Goal: Transaction & Acquisition: Purchase product/service

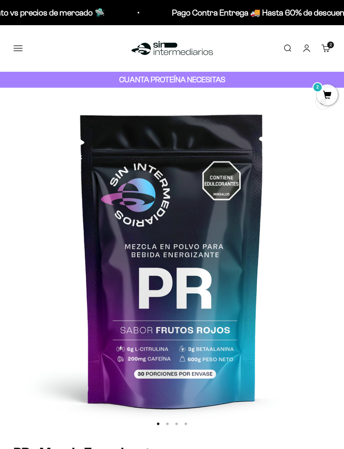
click at [20, 53] on button "Menú" at bounding box center [17, 48] width 9 height 9
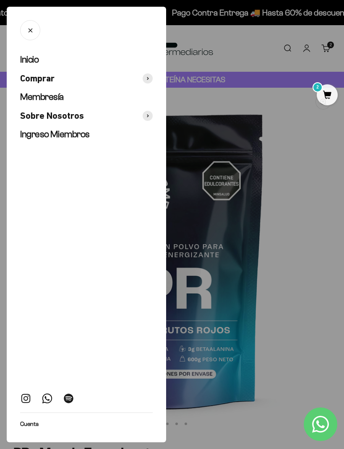
click at [43, 93] on span "Membresía" at bounding box center [42, 96] width 44 height 10
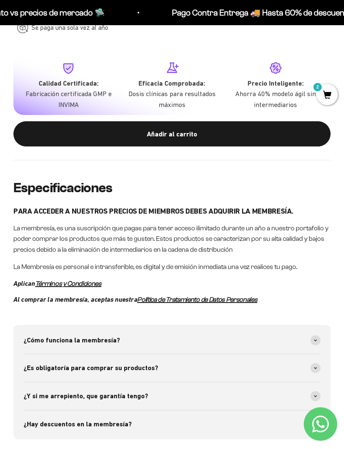
scroll to position [649, 0]
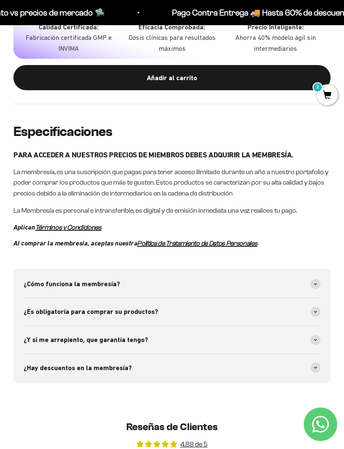
click at [314, 279] on span at bounding box center [315, 284] width 10 height 10
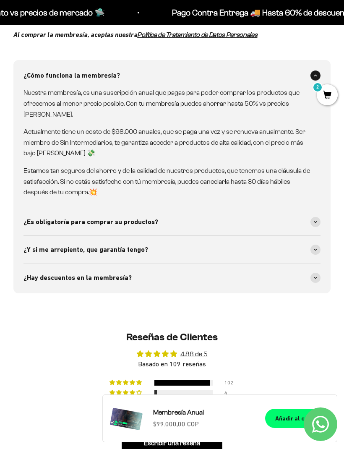
scroll to position [863, 0]
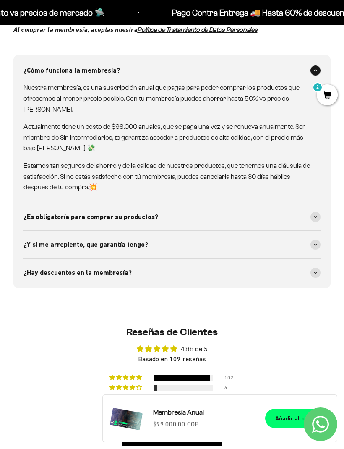
click at [315, 212] on span at bounding box center [315, 217] width 10 height 10
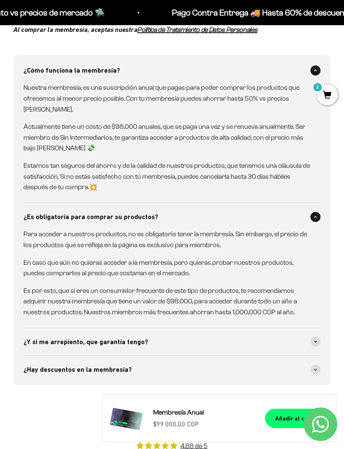
click at [210, 337] on div "¿Y si me arrepiento, que garantía tengo?" at bounding box center [171, 342] width 297 height 28
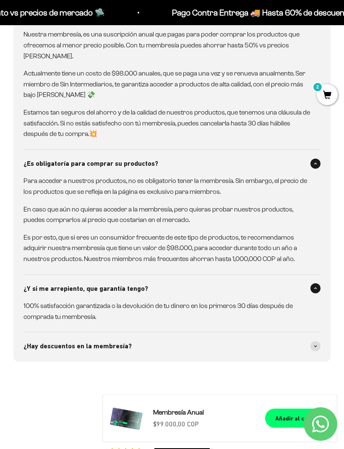
scroll to position [916, 0]
click at [190, 344] on div "¿Hay descuentos en la membresía?" at bounding box center [171, 346] width 297 height 28
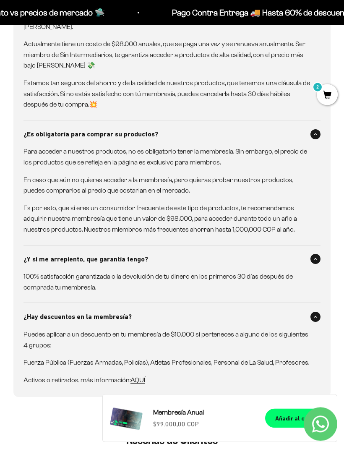
scroll to position [945, 0]
click at [291, 428] on product-quick-add "Añadir al carrito Membresía Anual Precio de oferta $99.000,00 COP Añadir al car…" at bounding box center [219, 418] width 235 height 48
click at [242, 384] on div "Especificaciones PARA ACCEDER A NUESTROS PRECIOS DE MIEMBROS DEBES ADQUIRIR LA …" at bounding box center [172, 125] width 344 height 595
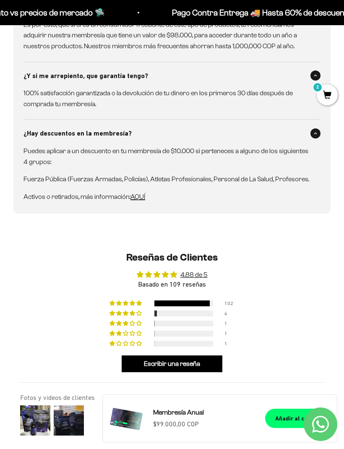
scroll to position [1146, 0]
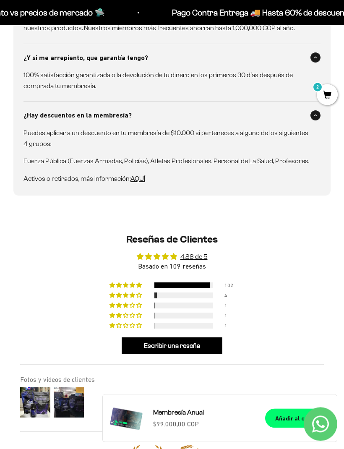
click at [270, 57] on div "¿Y si me arrepiento, que garantía tengo?" at bounding box center [171, 58] width 297 height 28
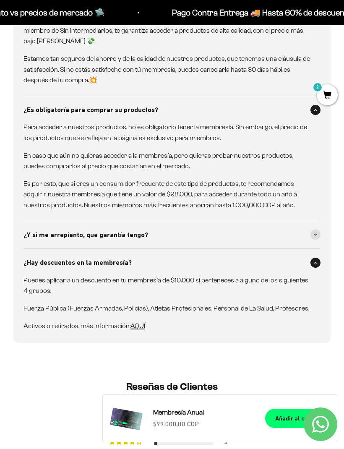
scroll to position [956, 0]
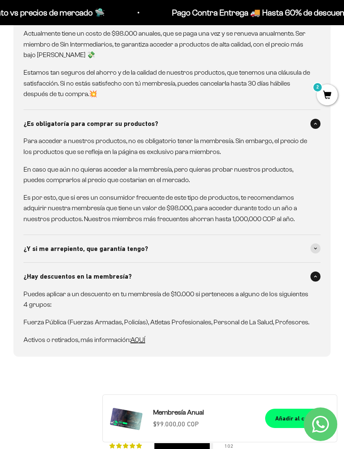
click at [333, 402] on product-quick-add "Añadir al carrito Membresía Anual Precio de oferta $99.000,00 COP Añadir al car…" at bounding box center [219, 418] width 235 height 48
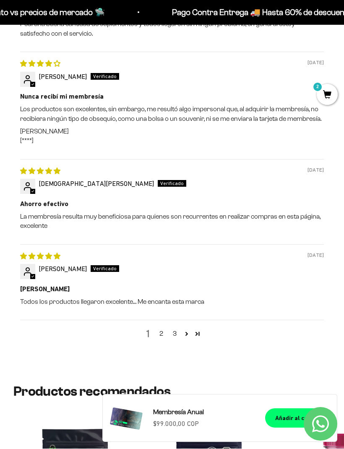
scroll to position [1746, 0]
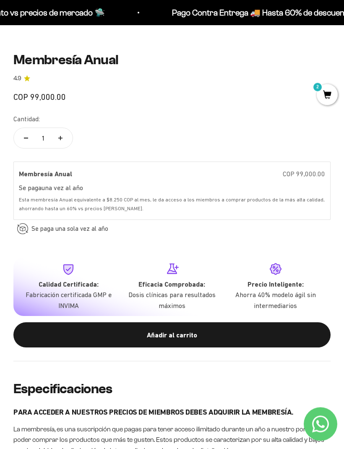
scroll to position [392, 0]
click at [62, 329] on div "Añadir al carrito" at bounding box center [171, 334] width 283 height 11
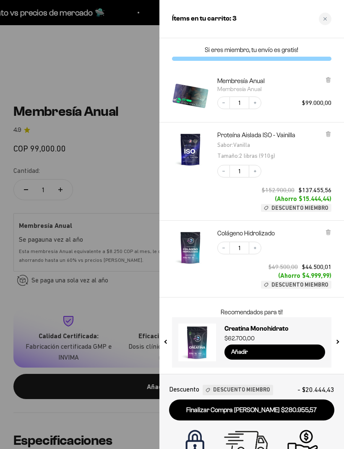
scroll to position [340, 0]
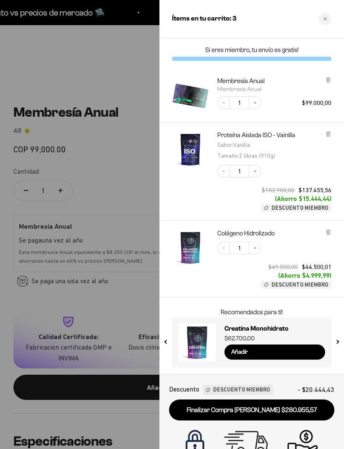
click at [104, 172] on div at bounding box center [172, 224] width 344 height 449
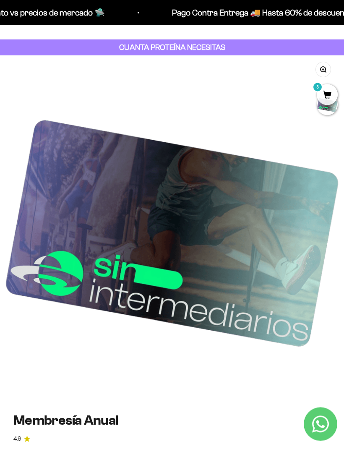
scroll to position [0, 0]
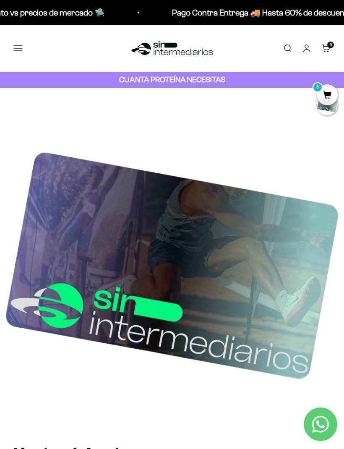
click at [309, 49] on link "Iniciar sesión" at bounding box center [306, 48] width 9 height 9
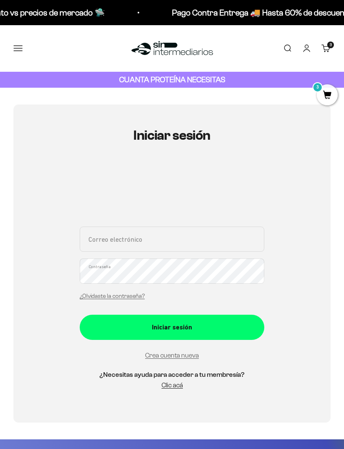
click at [44, 115] on div "Iniciar sesión Correo electrónico Contraseña ¿Olvidaste la contraseña? Iniciar …" at bounding box center [171, 263] width 317 height 318
click at [112, 244] on input "Correo electrónico" at bounding box center [172, 238] width 184 height 25
type input "luisacalderonmartinez@hotmail.com"
click at [118, 325] on div "Iniciar sesión" at bounding box center [171, 327] width 151 height 11
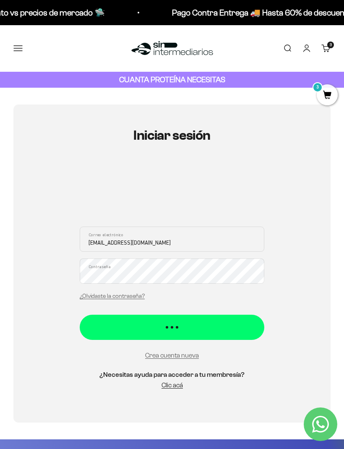
click at [145, 326] on div "Iniciar sesión" at bounding box center [171, 322] width 151 height 11
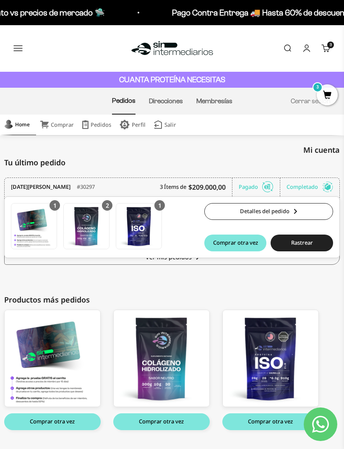
click at [13, 49] on button "Menú" at bounding box center [17, 48] width 9 height 9
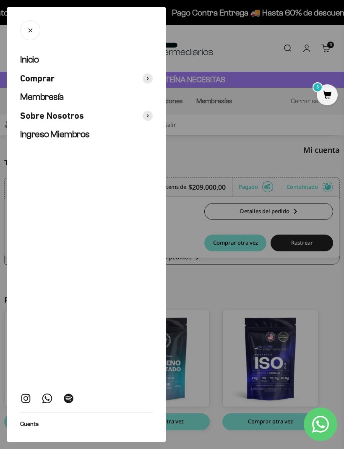
click at [36, 80] on span "Comprar" at bounding box center [37, 79] width 34 height 12
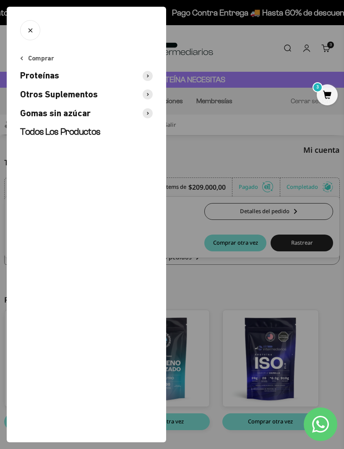
click at [37, 76] on span "Proteínas" at bounding box center [39, 76] width 39 height 12
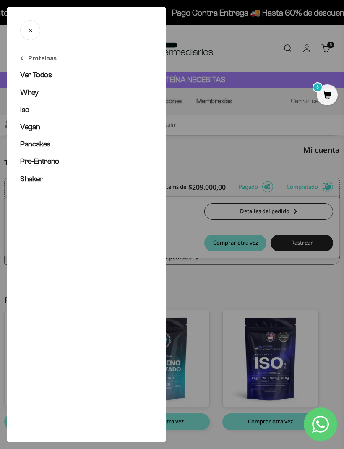
click at [34, 105] on link "Iso" at bounding box center [86, 109] width 132 height 10
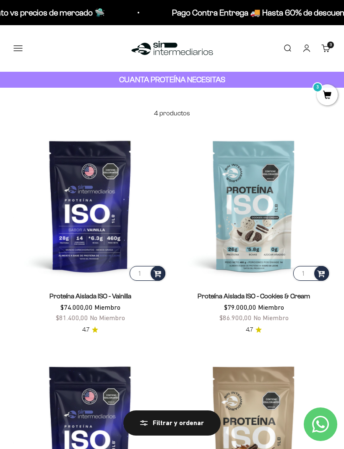
click at [330, 49] on link "Carrito 3 artículos 3" at bounding box center [325, 48] width 9 height 9
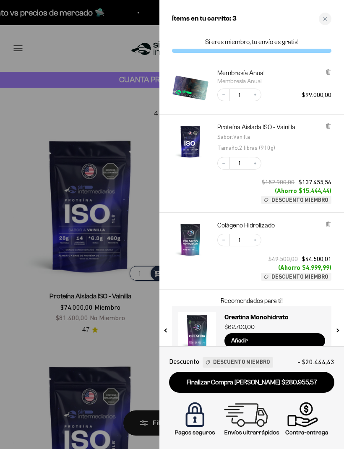
scroll to position [7, 0]
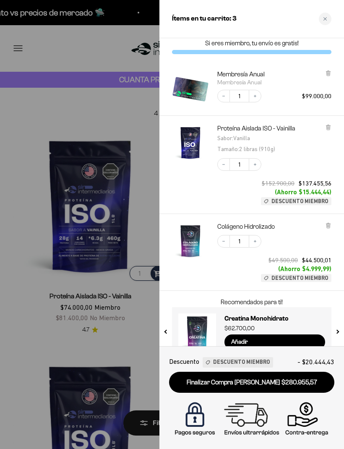
click at [326, 127] on icon at bounding box center [328, 127] width 6 height 6
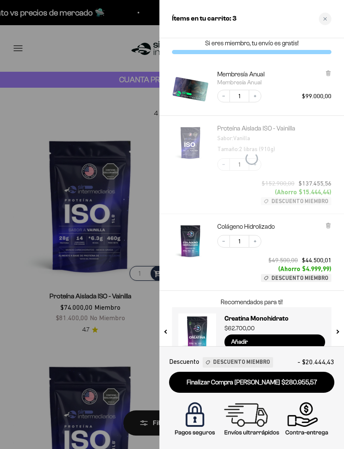
scroll to position [0, 0]
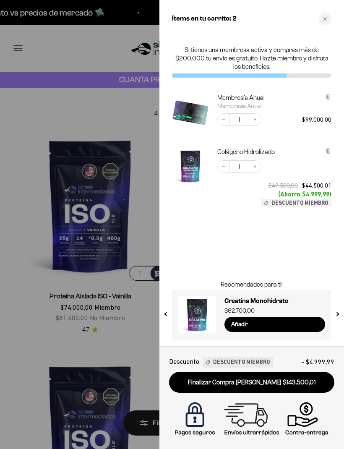
click at [131, 234] on div at bounding box center [172, 224] width 344 height 449
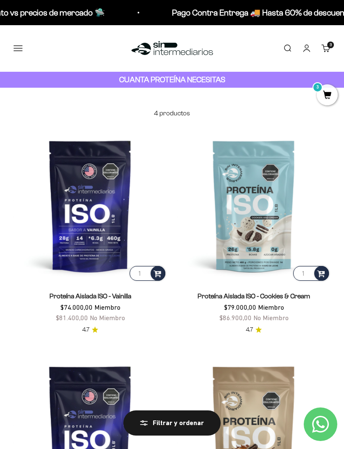
click at [302, 49] on link "Cuenta" at bounding box center [306, 48] width 9 height 9
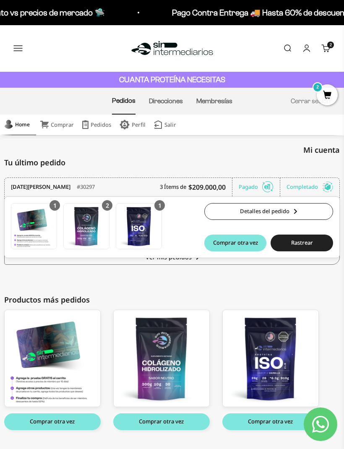
click at [330, 97] on span "2" at bounding box center [326, 94] width 21 height 21
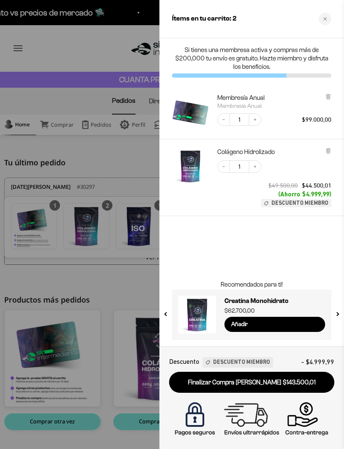
click at [136, 162] on div at bounding box center [172, 224] width 344 height 449
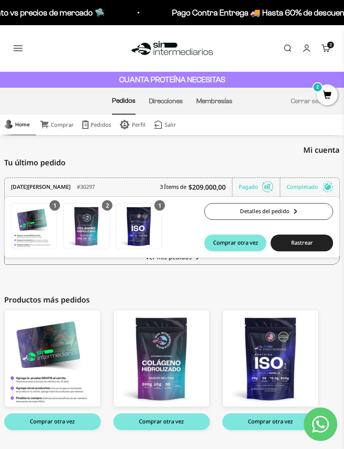
click at [17, 52] on button "Menú" at bounding box center [17, 48] width 9 height 9
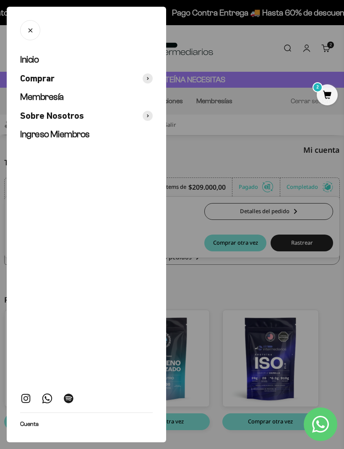
click at [148, 79] on icon at bounding box center [148, 78] width 2 height 3
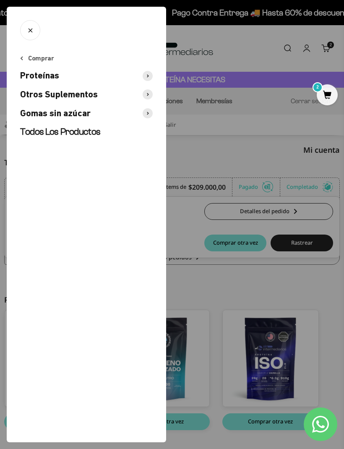
click at [146, 76] on span at bounding box center [148, 76] width 10 height 10
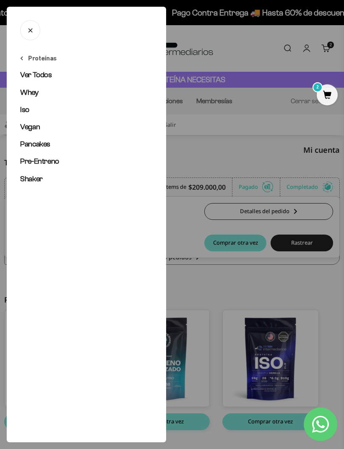
click at [28, 111] on span "Iso" at bounding box center [24, 109] width 9 height 8
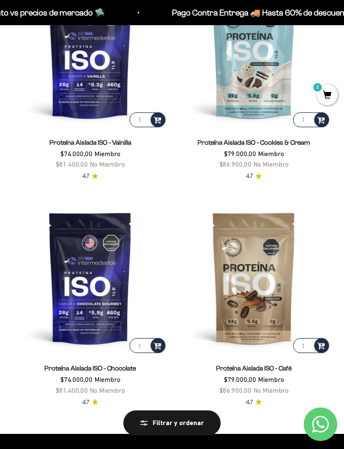
scroll to position [116, 0]
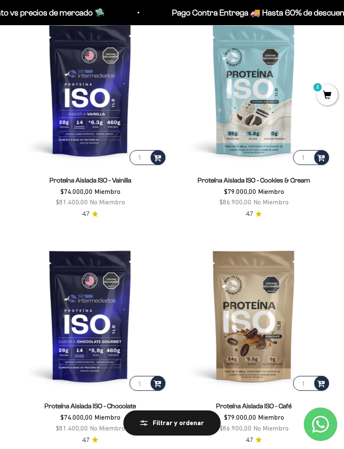
click at [268, 329] on img at bounding box center [253, 315] width 153 height 153
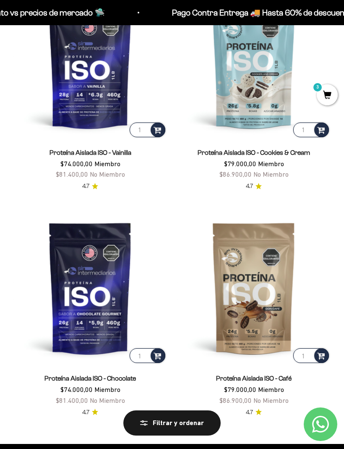
click at [106, 92] on img at bounding box center [89, 61] width 153 height 153
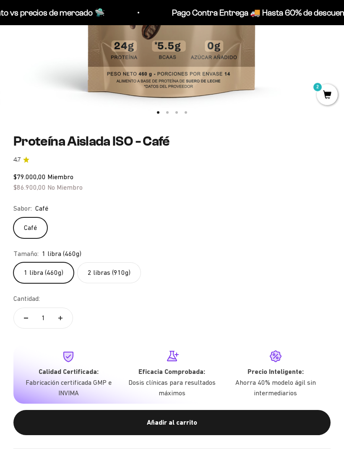
scroll to position [311, 0]
click at [200, 420] on div "Añadir al carrito" at bounding box center [171, 422] width 283 height 11
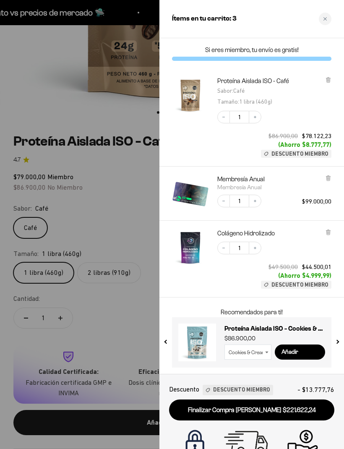
click at [312, 22] on div "Ítems en tu carrito: 3" at bounding box center [251, 19] width 184 height 38
click at [317, 23] on div "Ítems en tu carrito: 3" at bounding box center [251, 19] width 184 height 38
click at [328, 13] on div "Close cart" at bounding box center [325, 19] width 13 height 13
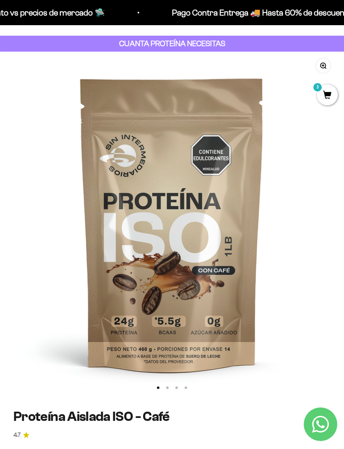
scroll to position [0, 0]
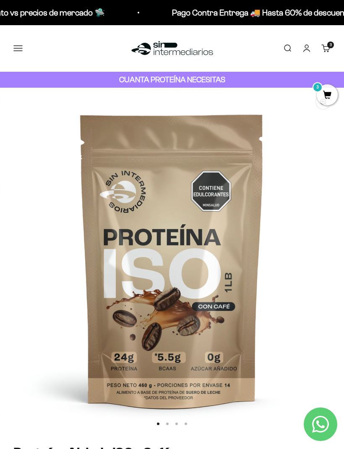
click at [17, 49] on button "Menú" at bounding box center [17, 48] width 9 height 9
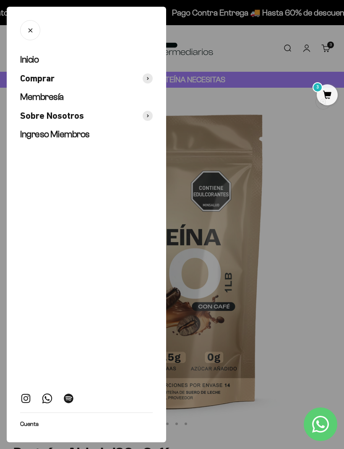
click at [246, 106] on div at bounding box center [172, 224] width 344 height 449
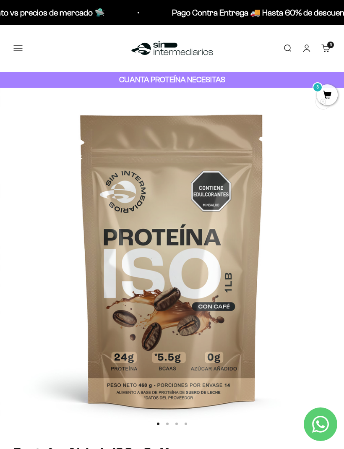
click at [301, 178] on img at bounding box center [172, 260] width 344 height 344
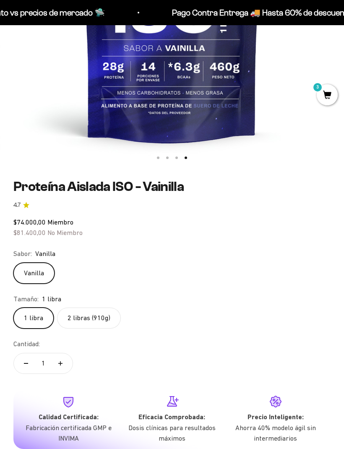
scroll to position [267, 0]
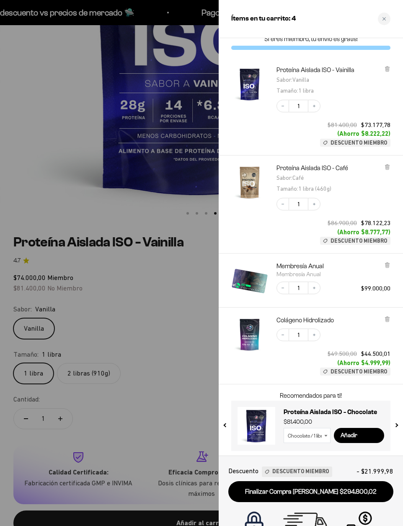
scroll to position [10, 0]
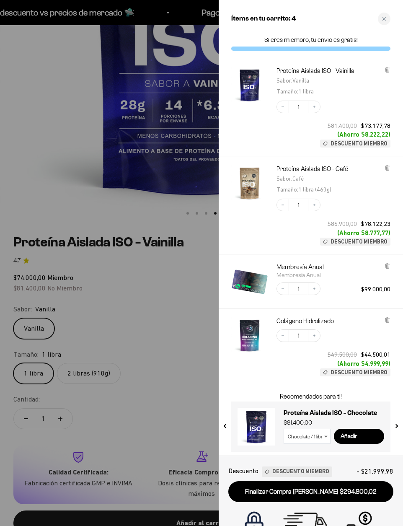
click at [338, 448] on link "Finalizar Compra Segura $294.800,02" at bounding box center [310, 491] width 165 height 21
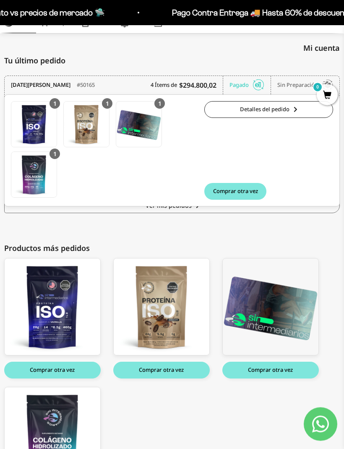
scroll to position [102, 0]
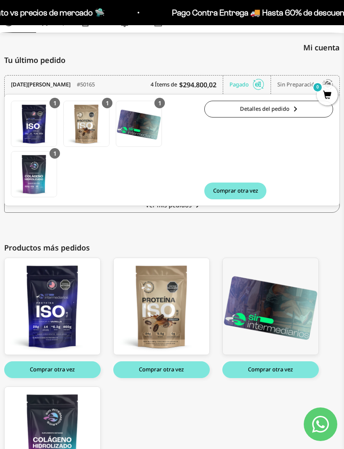
click at [52, 231] on div "[DATE][PERSON_NAME] #50165 4 Ítems de $294.800,02 Pagado Sin preparación Pedido…" at bounding box center [171, 154] width 335 height 158
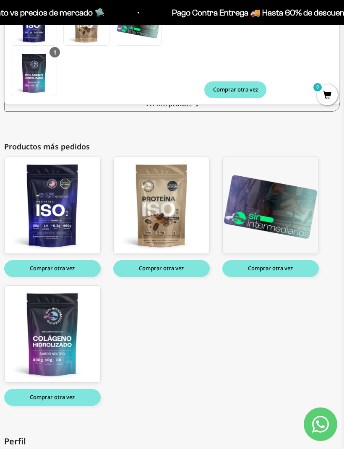
scroll to position [220, 0]
